Goal: Transaction & Acquisition: Purchase product/service

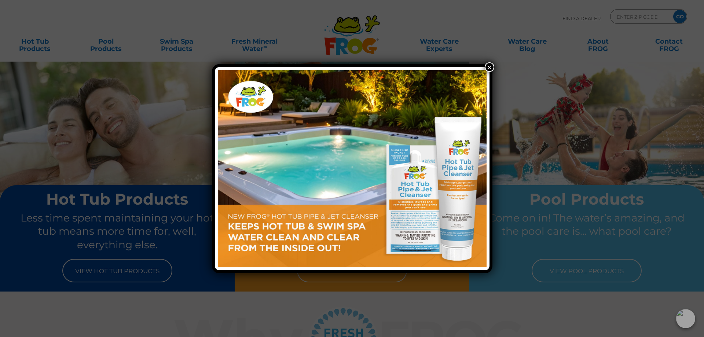
click at [105, 276] on div "×" at bounding box center [352, 168] width 704 height 337
click at [106, 273] on div "×" at bounding box center [352, 168] width 704 height 337
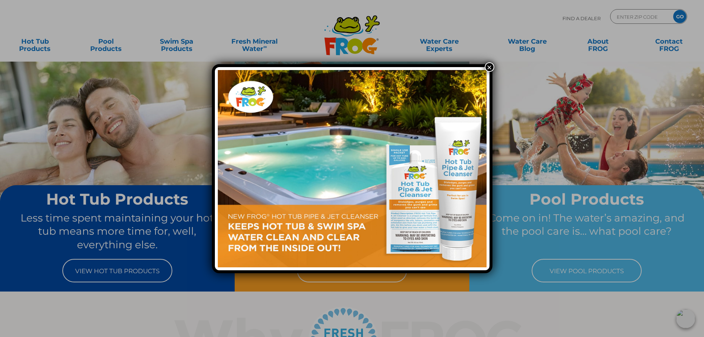
click at [489, 67] on button "×" at bounding box center [489, 67] width 10 height 10
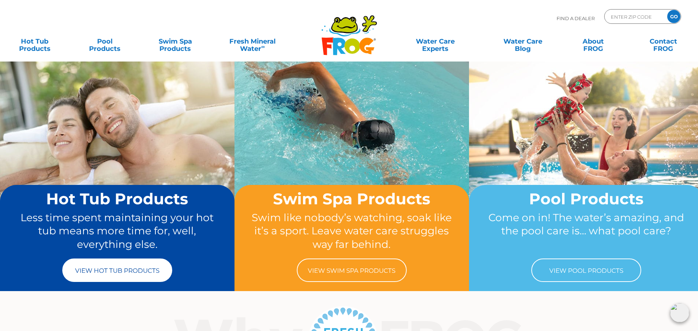
click at [135, 274] on link "View Hot Tub Products" at bounding box center [117, 270] width 110 height 23
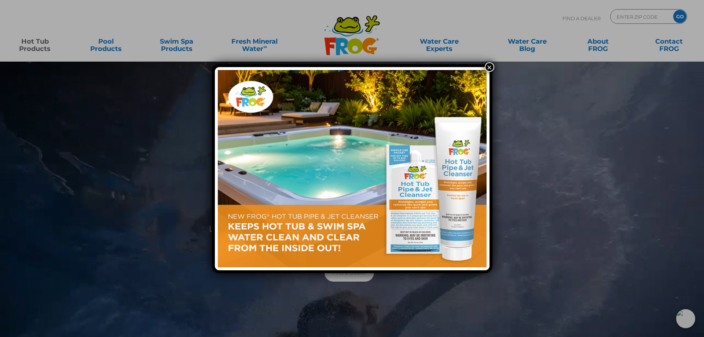
click at [487, 68] on button "×" at bounding box center [489, 67] width 10 height 10
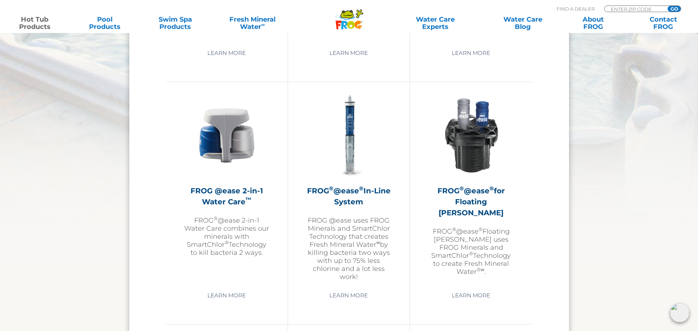
scroll to position [1026, 0]
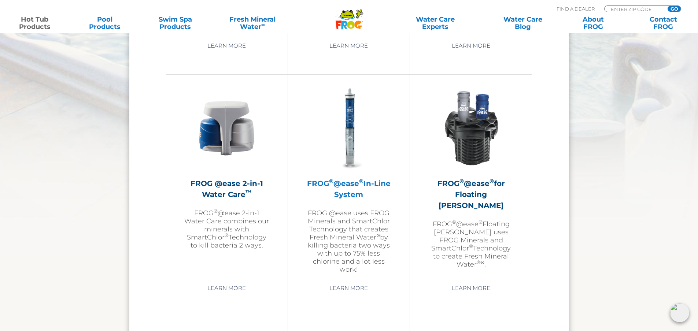
click at [336, 237] on p "FROG @ease uses FROG Minerals and SmartChlor Technology that creates Fresh Mine…" at bounding box center [348, 241] width 85 height 64
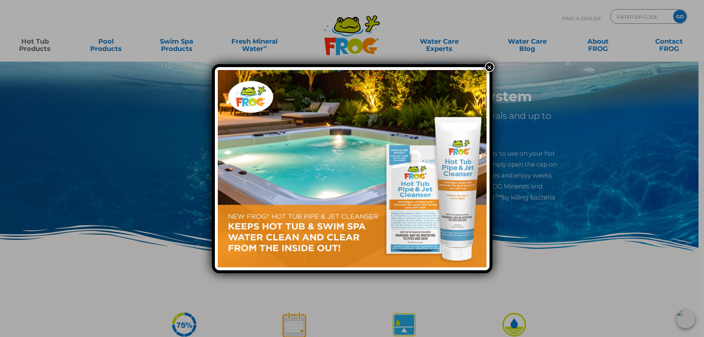
click at [488, 70] on button "×" at bounding box center [489, 67] width 10 height 10
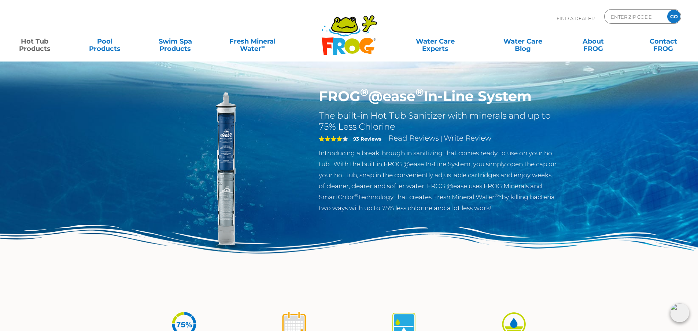
drag, startPoint x: 529, startPoint y: 96, endPoint x: 321, endPoint y: 96, distance: 208.1
click at [321, 96] on h1 "FROG ® @ease ® In-Line System" at bounding box center [438, 96] width 239 height 17
copy h1 "FROG ® @ease ® In-Line System"
